Goal: Find specific page/section: Find specific page/section

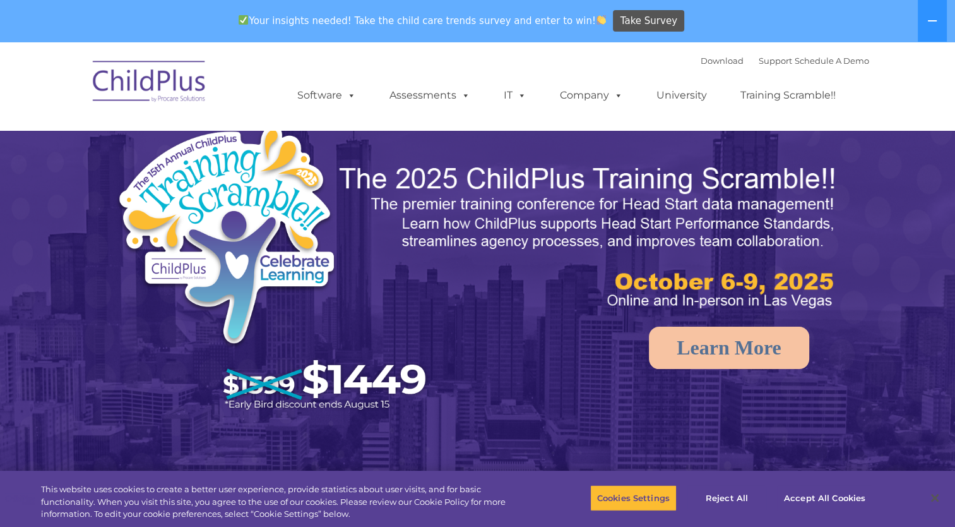
select select "MEDIUM"
click at [938, 27] on button at bounding box center [932, 21] width 29 height 42
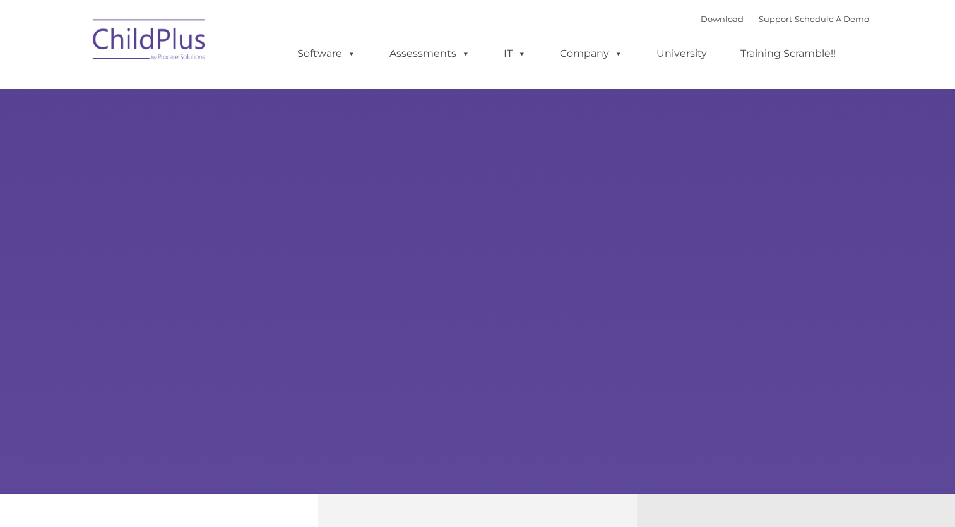
type input ""
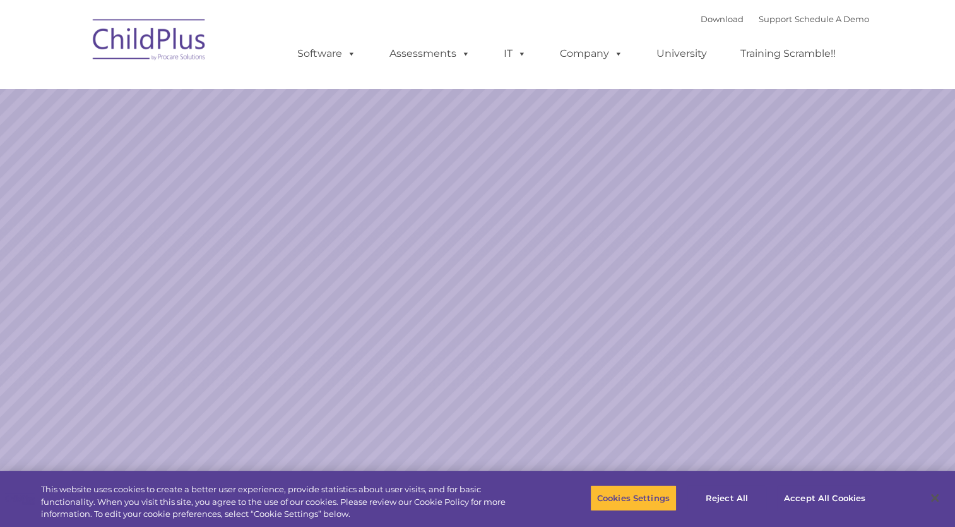
select select "MEDIUM"
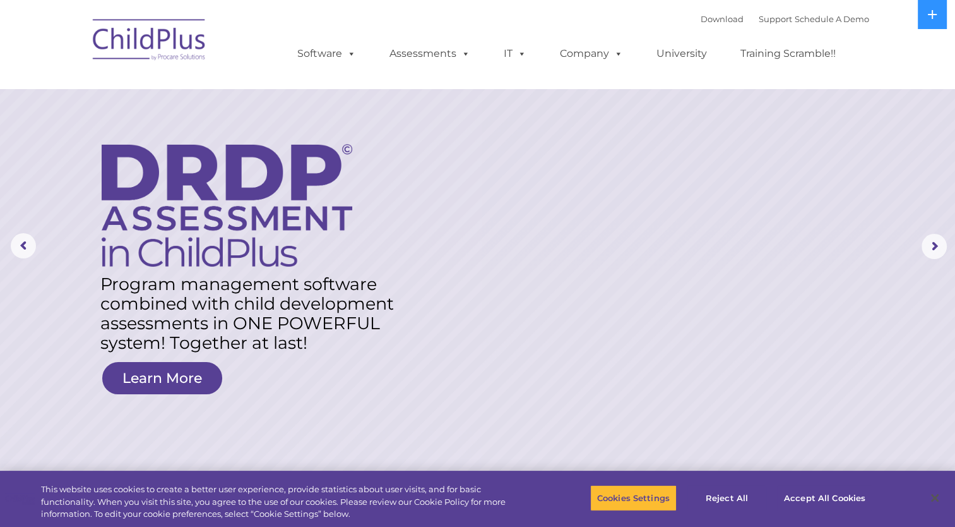
click at [215, 30] on div "Download Support | Schedule A Demo  MENU MENU Software ChildPlus: The original…" at bounding box center [478, 43] width 783 height 69
click at [78, 80] on nav "Download Support | Schedule A Demo  MENU MENU Software ChildPlus: The original…" at bounding box center [477, 44] width 955 height 88
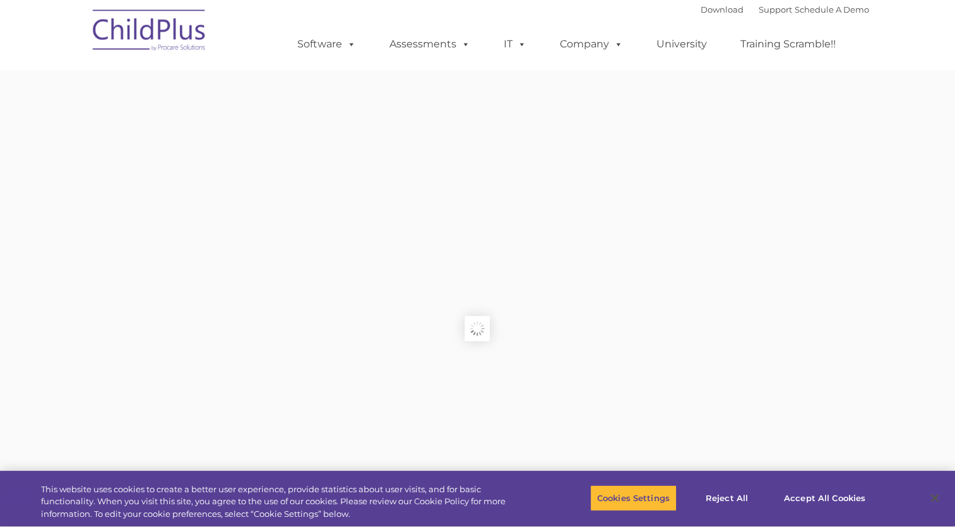
type input ""
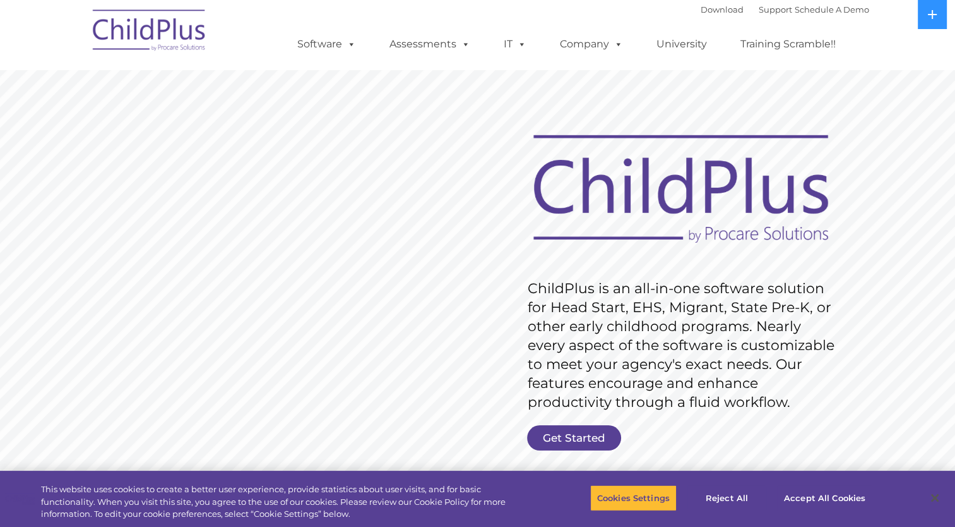
click at [392, 307] on rs-slide "Request Pricing ChildPlus is an all-in-one software solution for Head Start, EH…" at bounding box center [477, 328] width 955 height 568
click at [575, 441] on link "Get Started" at bounding box center [574, 437] width 94 height 25
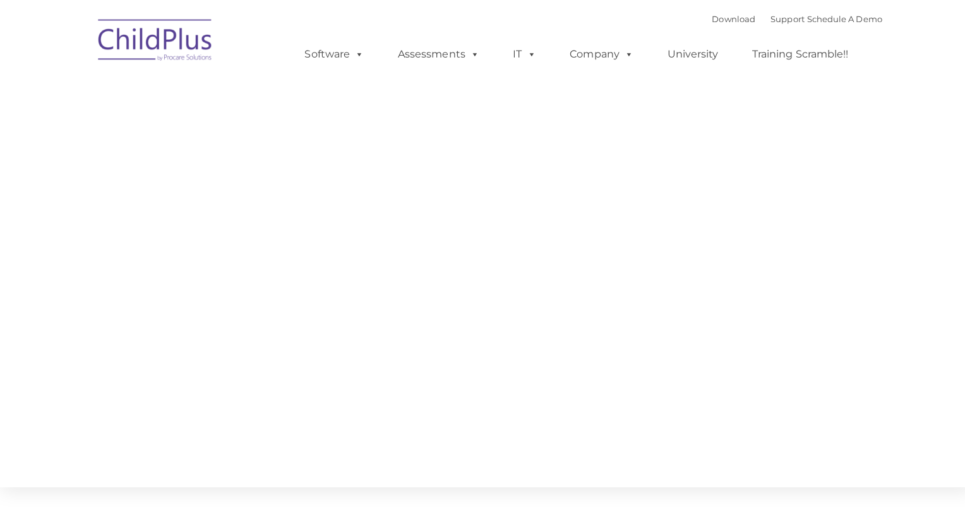
type input ""
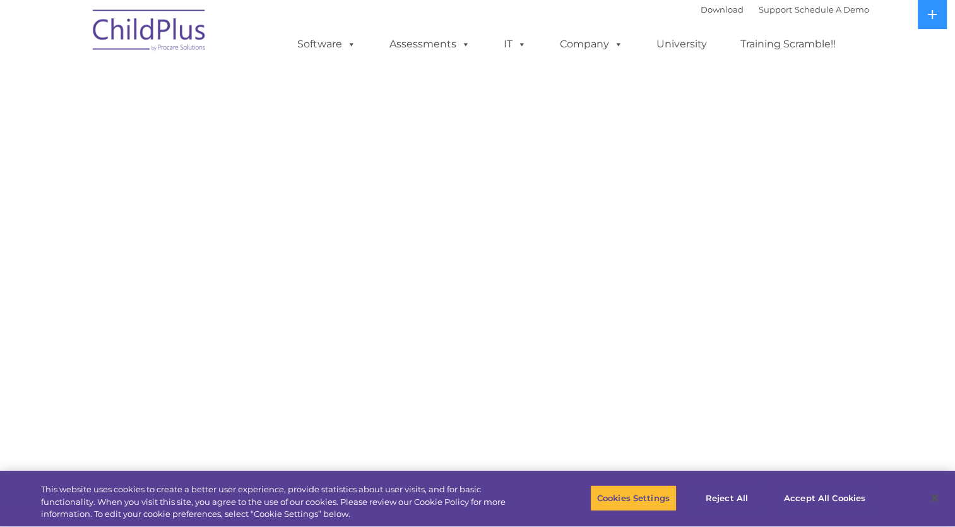
select select "MEDIUM"
